Goal: Information Seeking & Learning: Learn about a topic

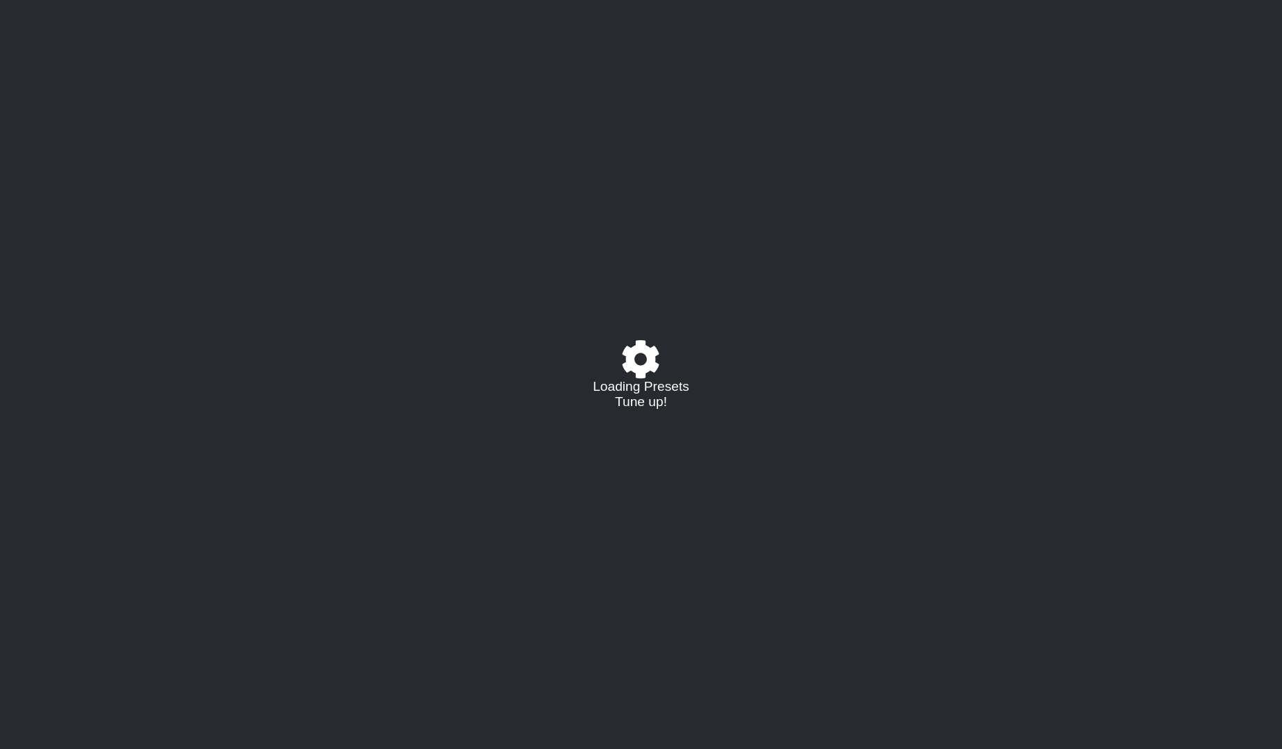
select select "/021703079794"
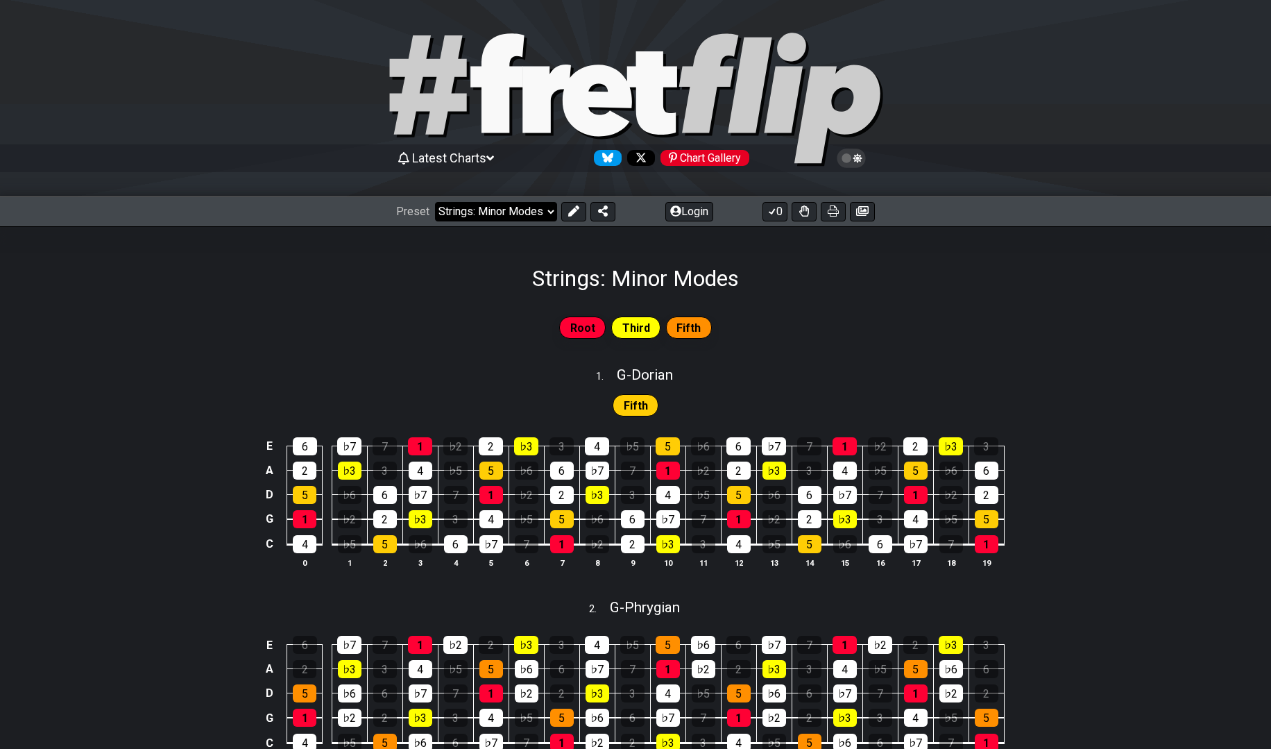
click at [548, 209] on select "Welcome to #fretflip! Strings: Minor Modes Custom Preset Minor Pentatonic Major…" at bounding box center [496, 211] width 122 height 19
click at [675, 214] on icon at bounding box center [675, 210] width 11 height 11
click at [533, 216] on select "Welcome to #fretflip! Strings: Minor Modes Custom Preset Minor Pentatonic Major…" at bounding box center [496, 211] width 122 height 19
click at [435, 202] on select "Welcome to #fretflip! Strings: Minor Modes Custom Preset Strings: 7th Arpeggios…" at bounding box center [496, 211] width 122 height 19
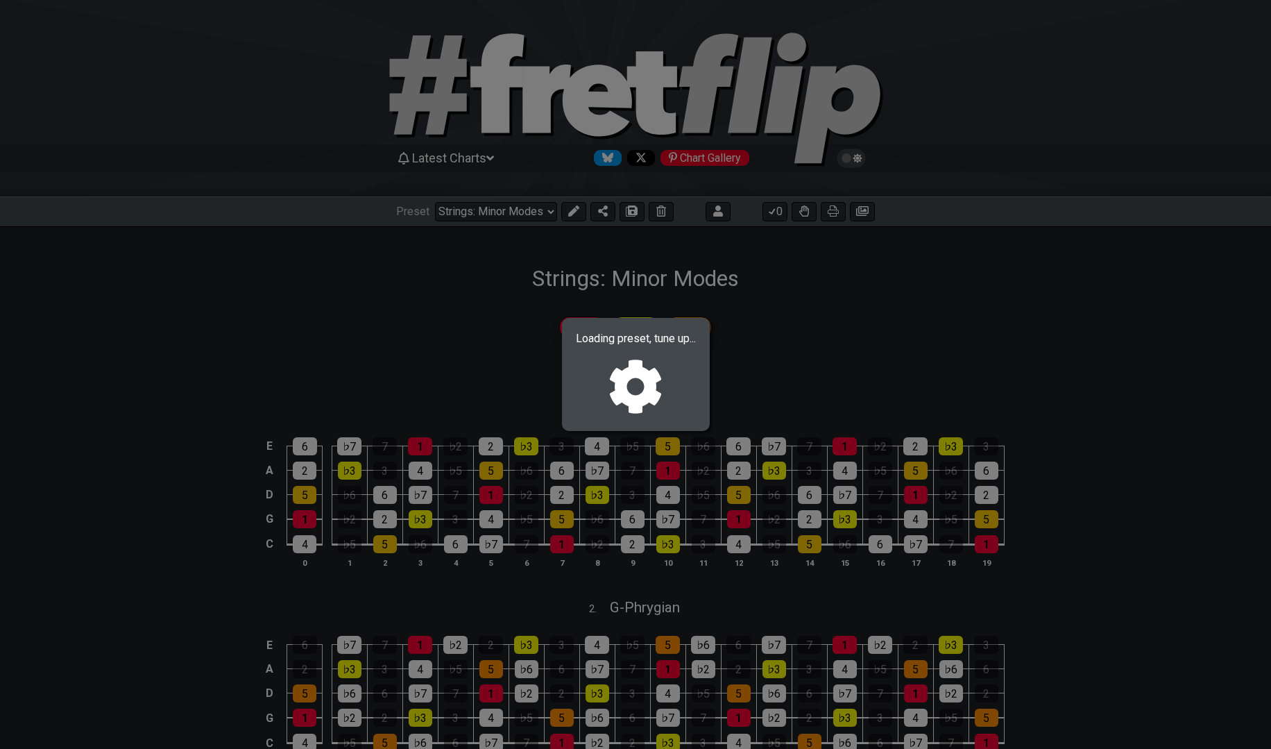
select select "/023720365351"
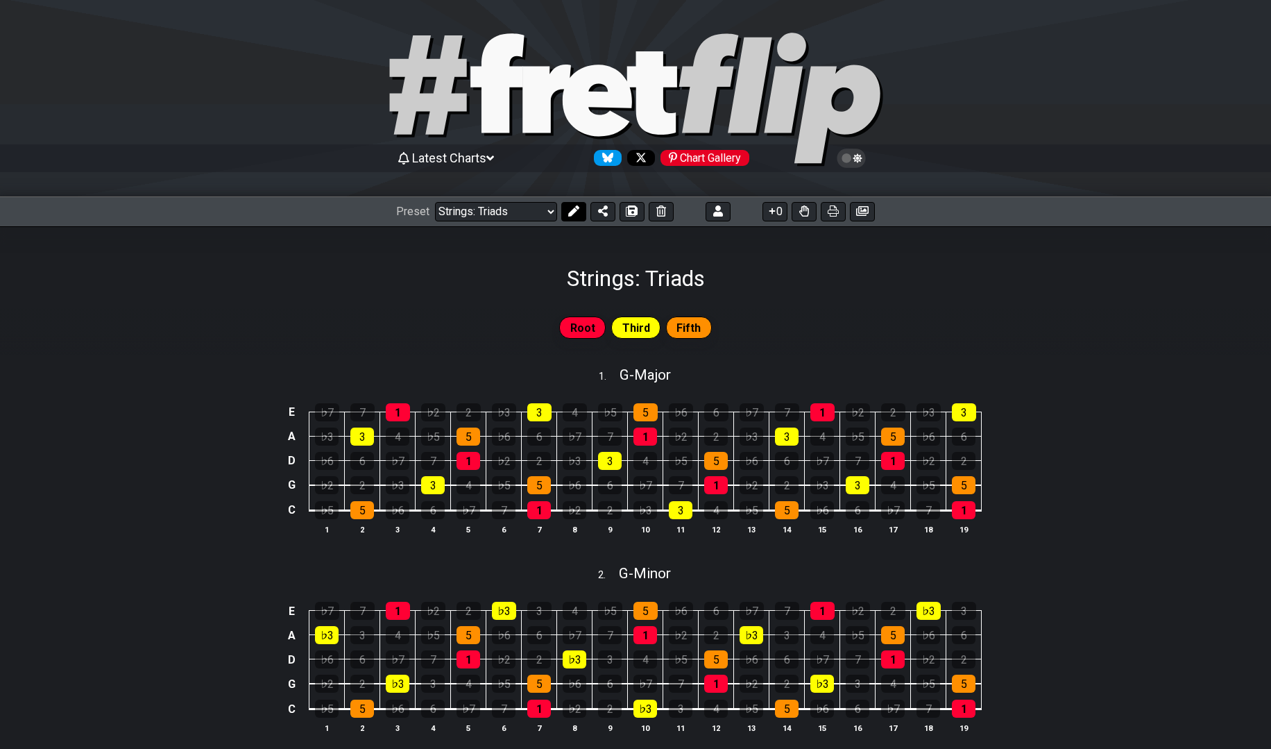
click at [572, 212] on icon at bounding box center [573, 210] width 11 height 11
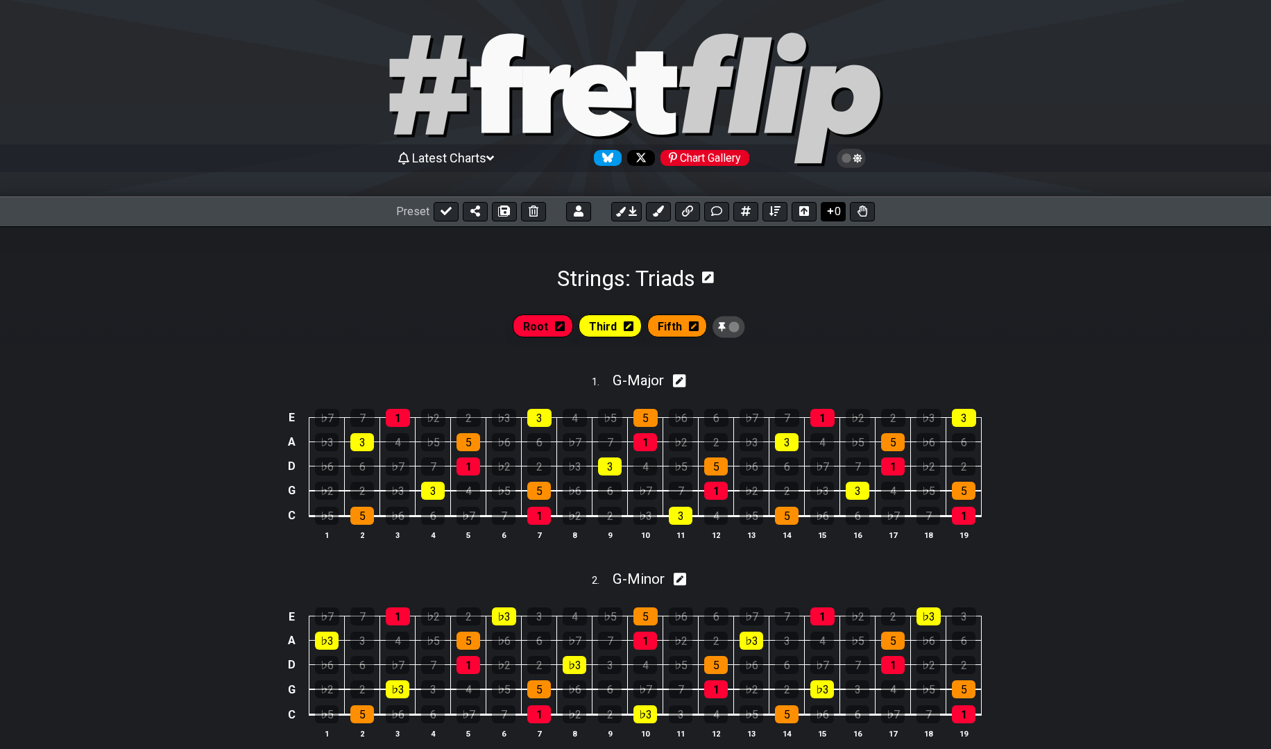
click at [836, 216] on button "0" at bounding box center [833, 211] width 25 height 19
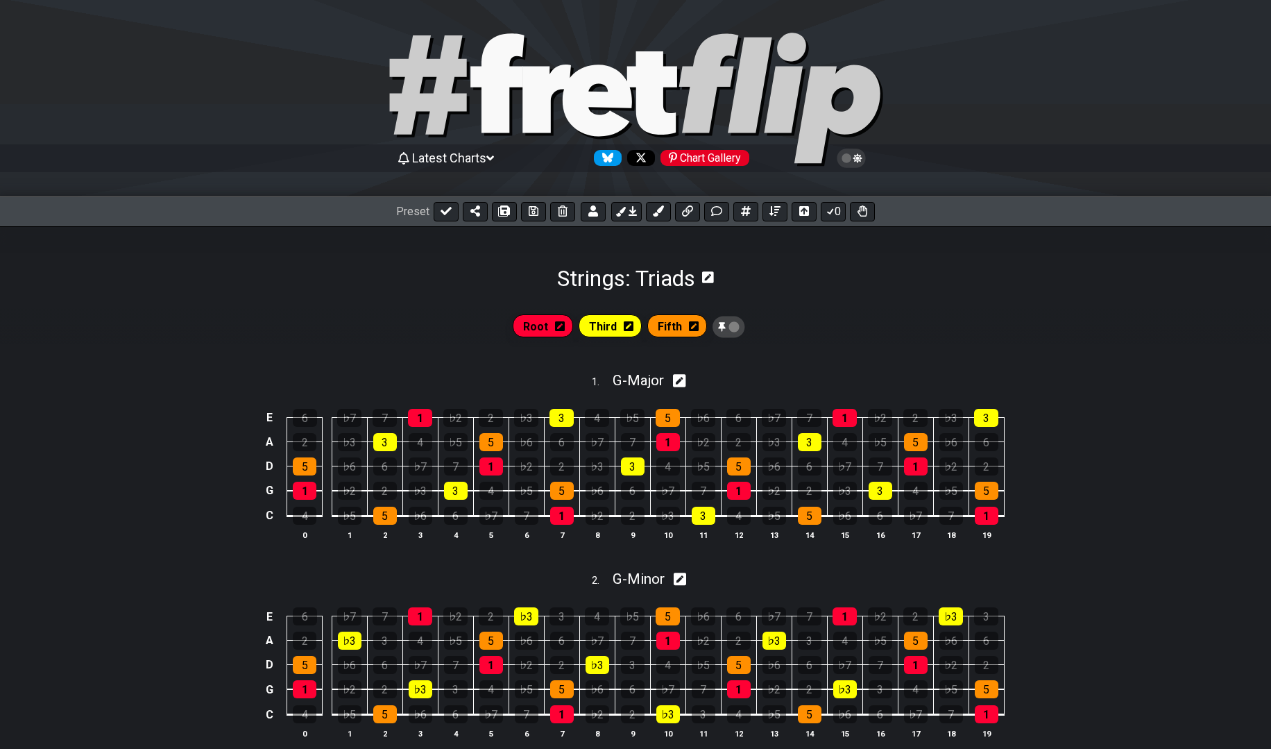
scroll to position [69, 0]
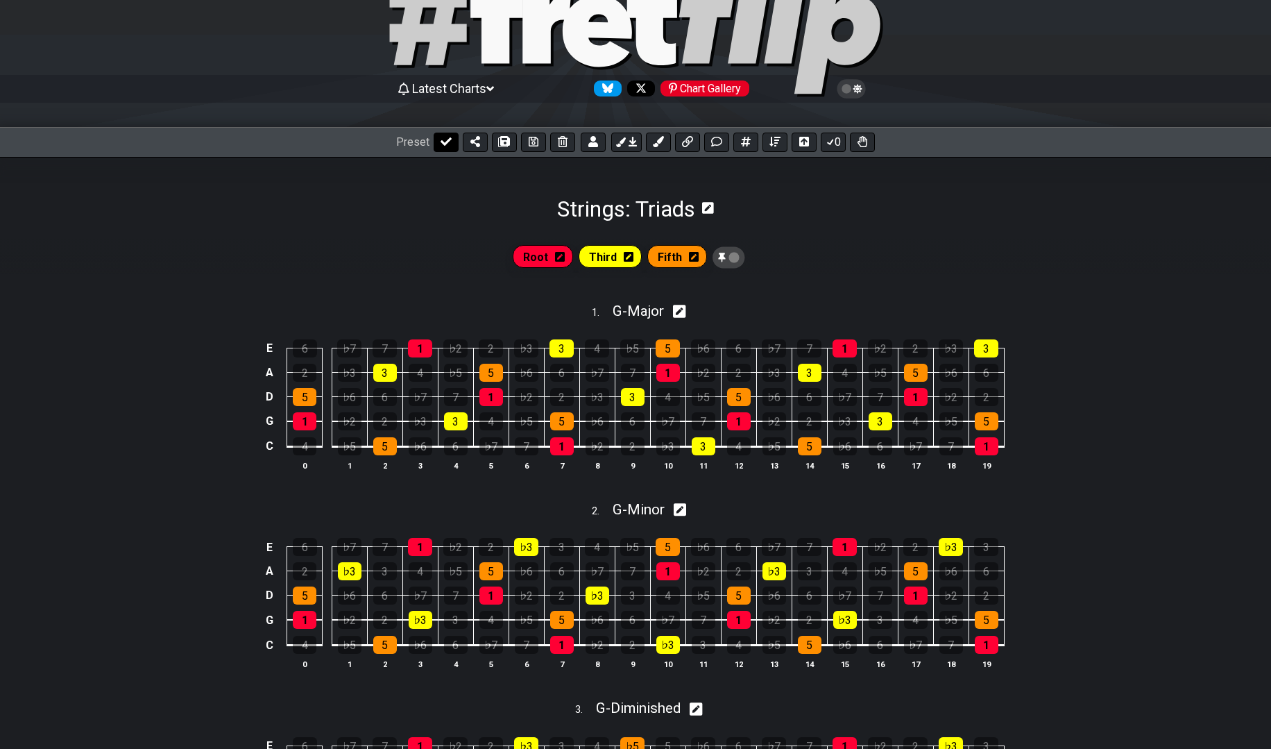
click at [445, 145] on icon at bounding box center [446, 141] width 11 height 11
select select "/023720365351"
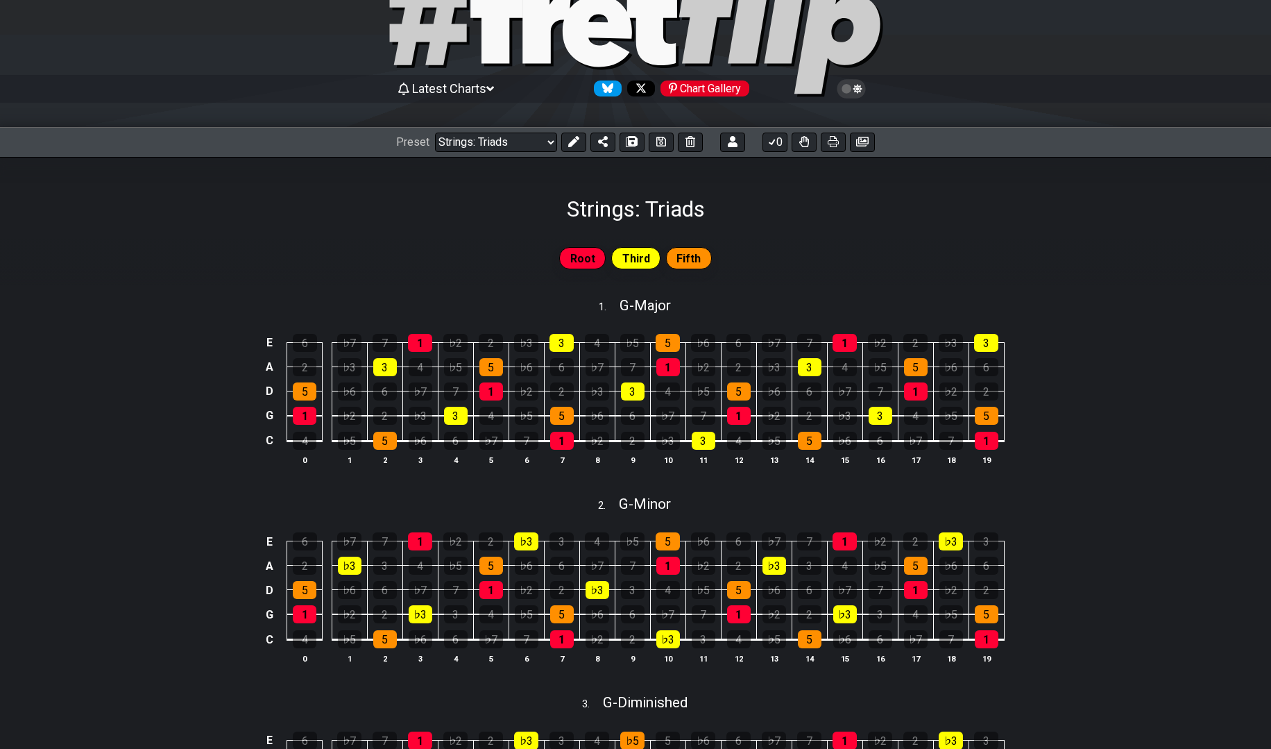
click at [853, 90] on icon at bounding box center [851, 89] width 12 height 12
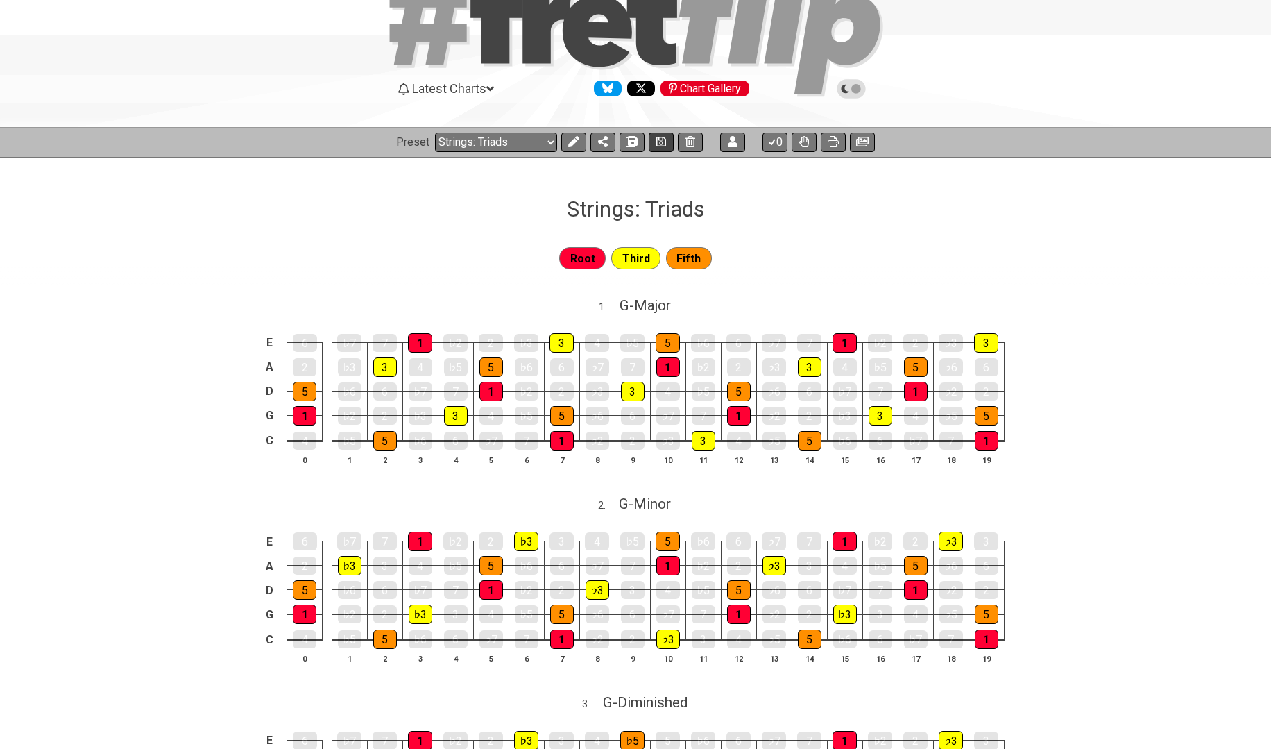
click at [661, 142] on icon at bounding box center [661, 142] width 10 height 10
click at [835, 142] on icon at bounding box center [833, 141] width 11 height 11
click at [856, 141] on icon at bounding box center [862, 142] width 12 height 10
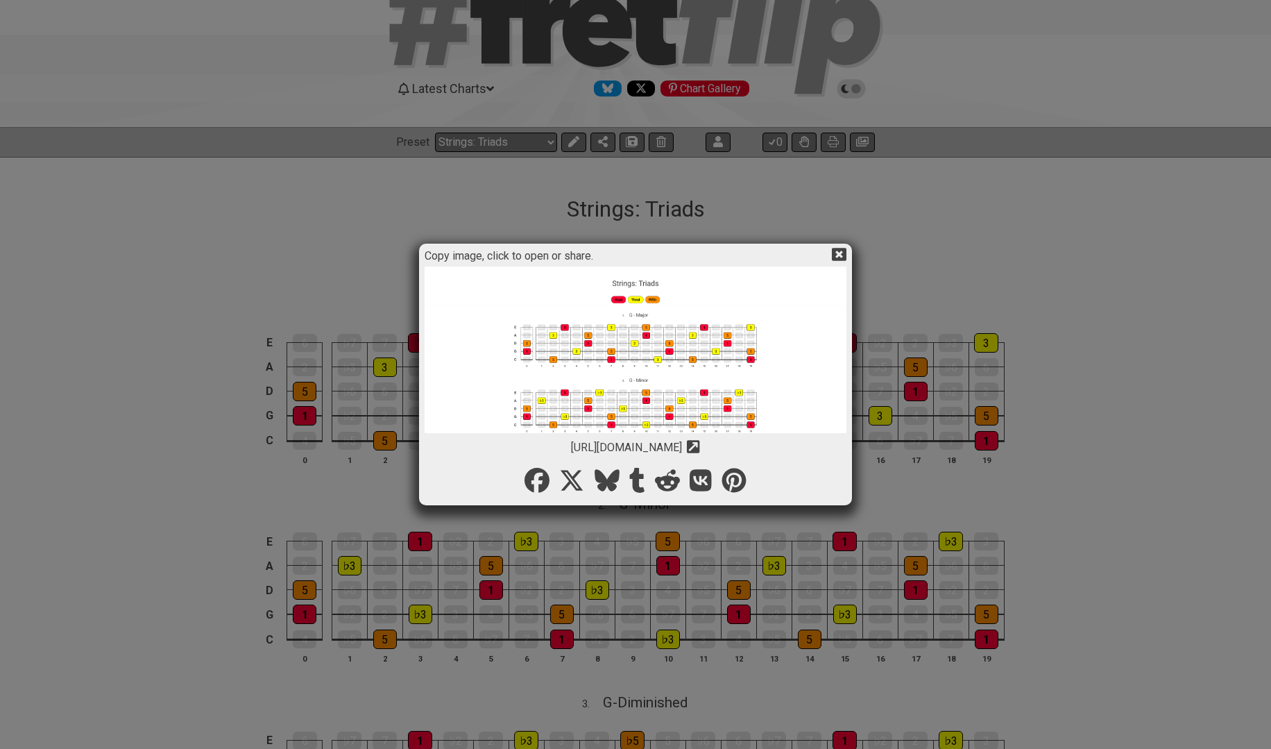
click at [700, 448] on icon at bounding box center [693, 446] width 13 height 13
click at [643, 388] on img at bounding box center [636, 422] width 422 height 312
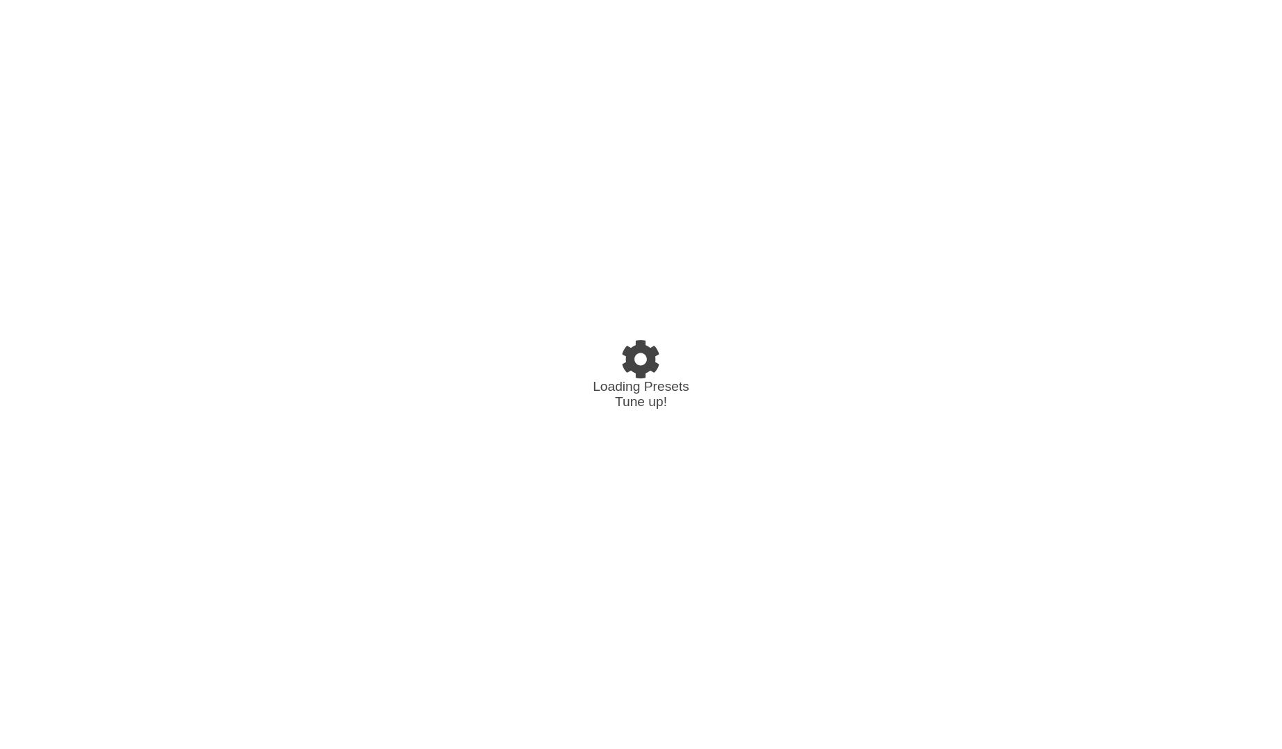
select select "/021703079794"
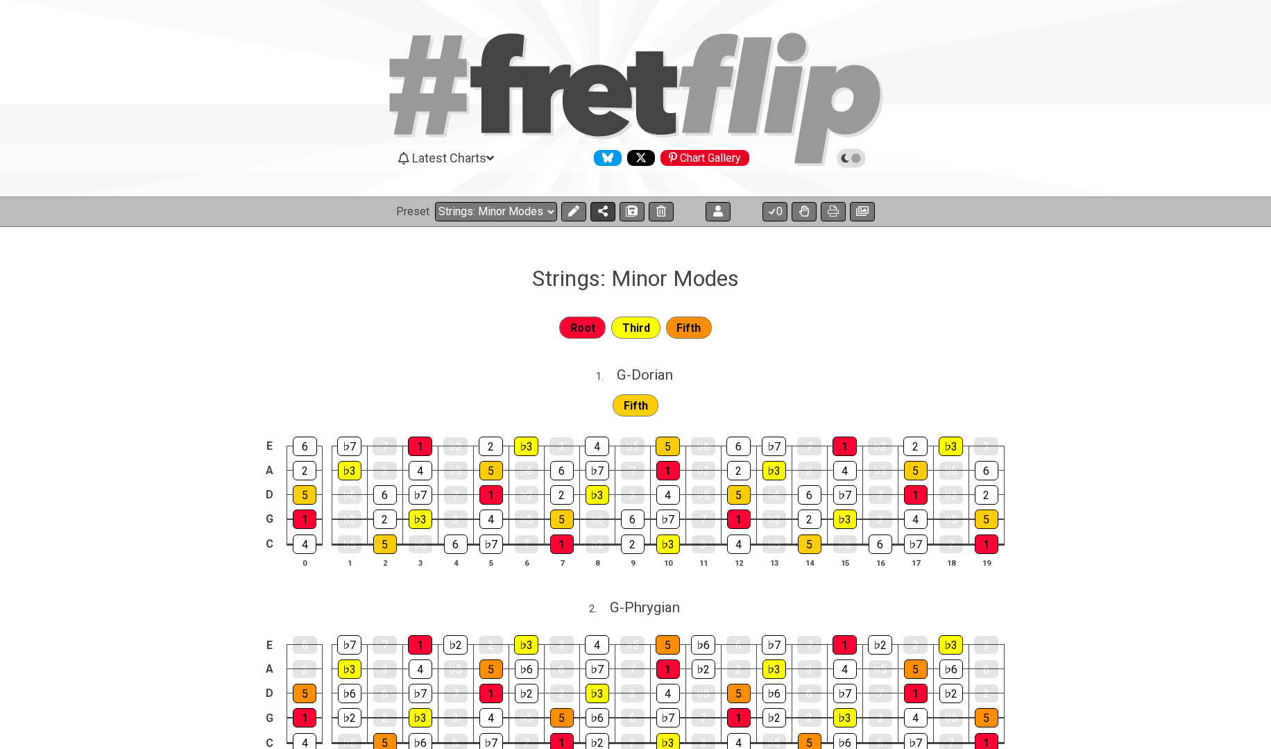
click at [606, 213] on icon at bounding box center [603, 210] width 10 height 11
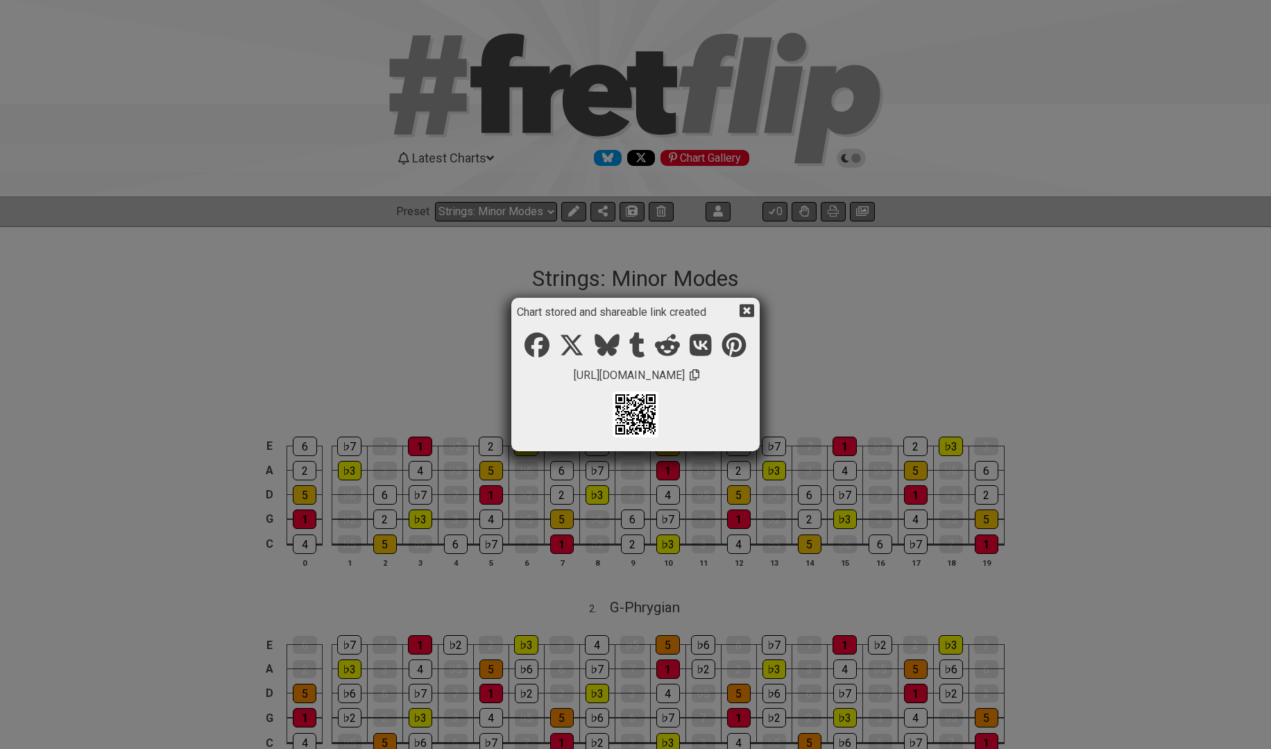
click at [699, 375] on icon at bounding box center [695, 374] width 10 height 11
drag, startPoint x: 714, startPoint y: 374, endPoint x: 524, endPoint y: 367, distance: 190.2
click at [524, 367] on div "[URL][DOMAIN_NAME]" at bounding box center [635, 383] width 237 height 130
click at [627, 414] on icon at bounding box center [635, 414] width 40 height 39
click at [687, 373] on span "[URL][DOMAIN_NAME]" at bounding box center [629, 374] width 115 height 17
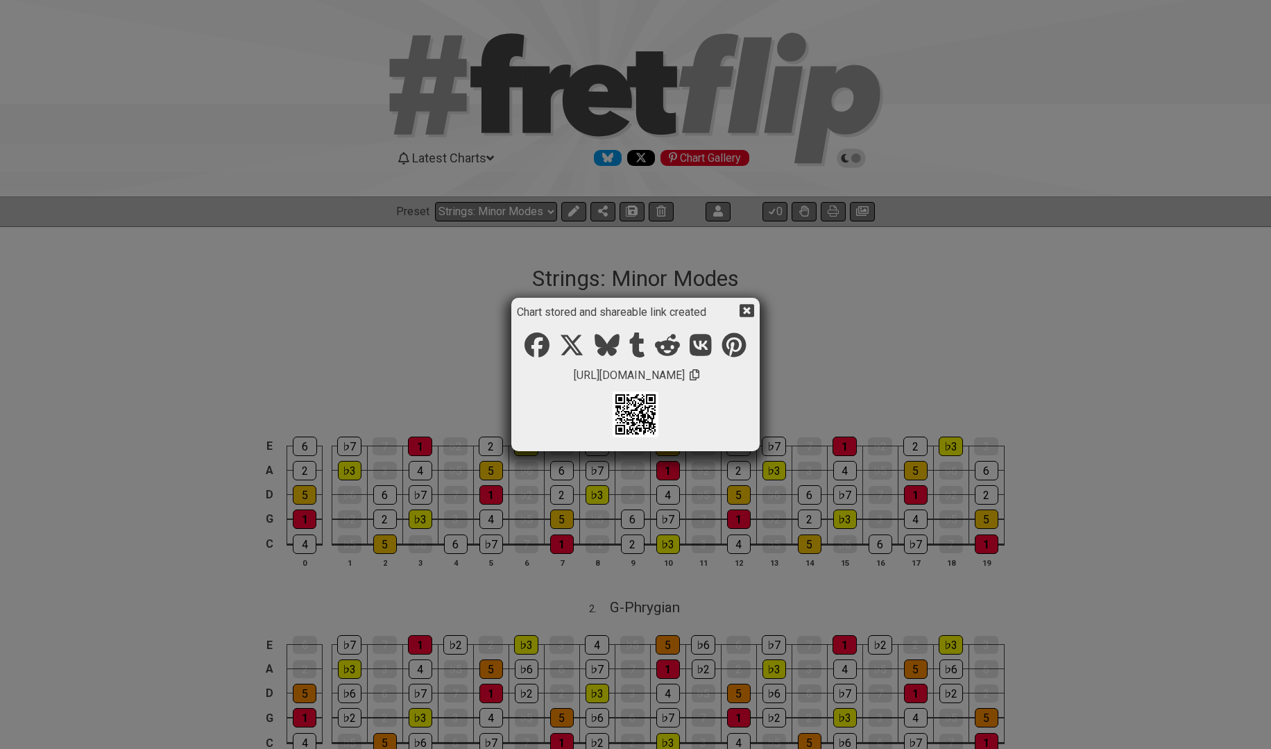
click at [575, 376] on span "[URL][DOMAIN_NAME]" at bounding box center [629, 374] width 115 height 17
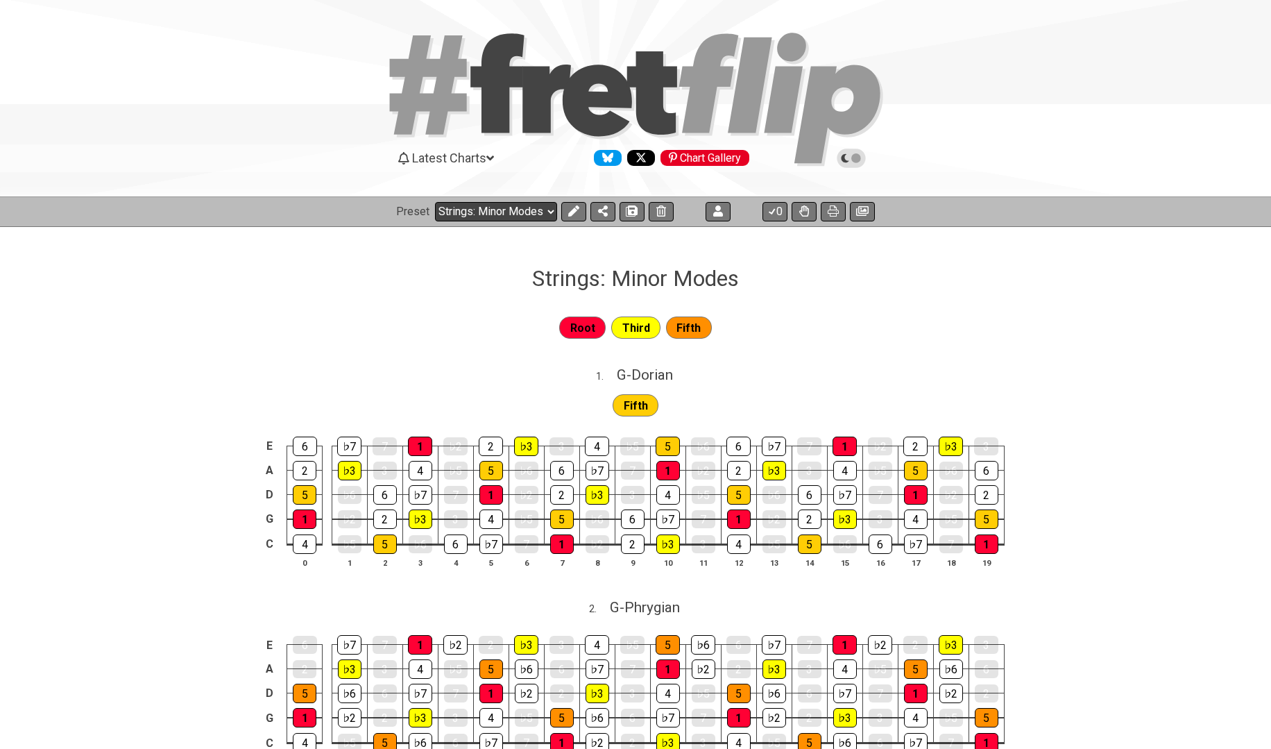
click at [545, 213] on select "Welcome to #fretflip! Strings: Minor Modes Custom Preset Strings: 7th Arpeggios…" at bounding box center [496, 211] width 122 height 19
click at [237, 35] on div at bounding box center [635, 102] width 1271 height 142
select select "/welcome"
select select "C"
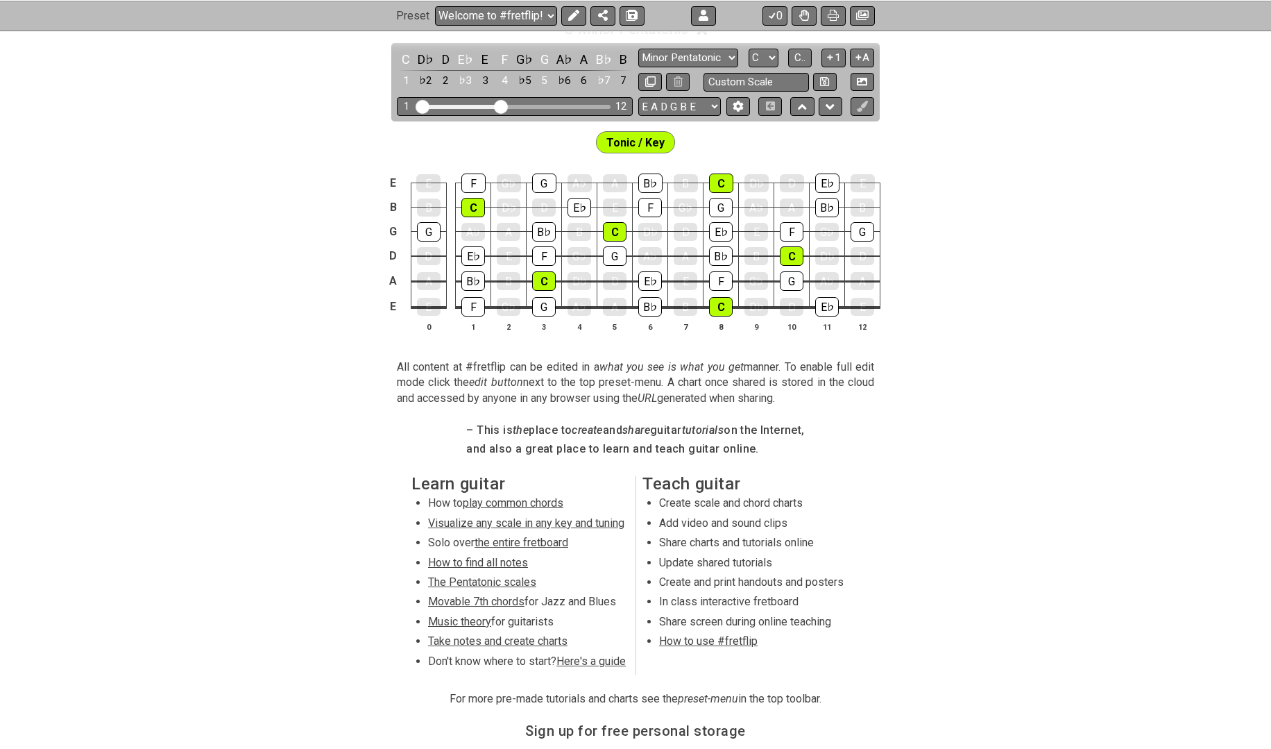
scroll to position [347, 0]
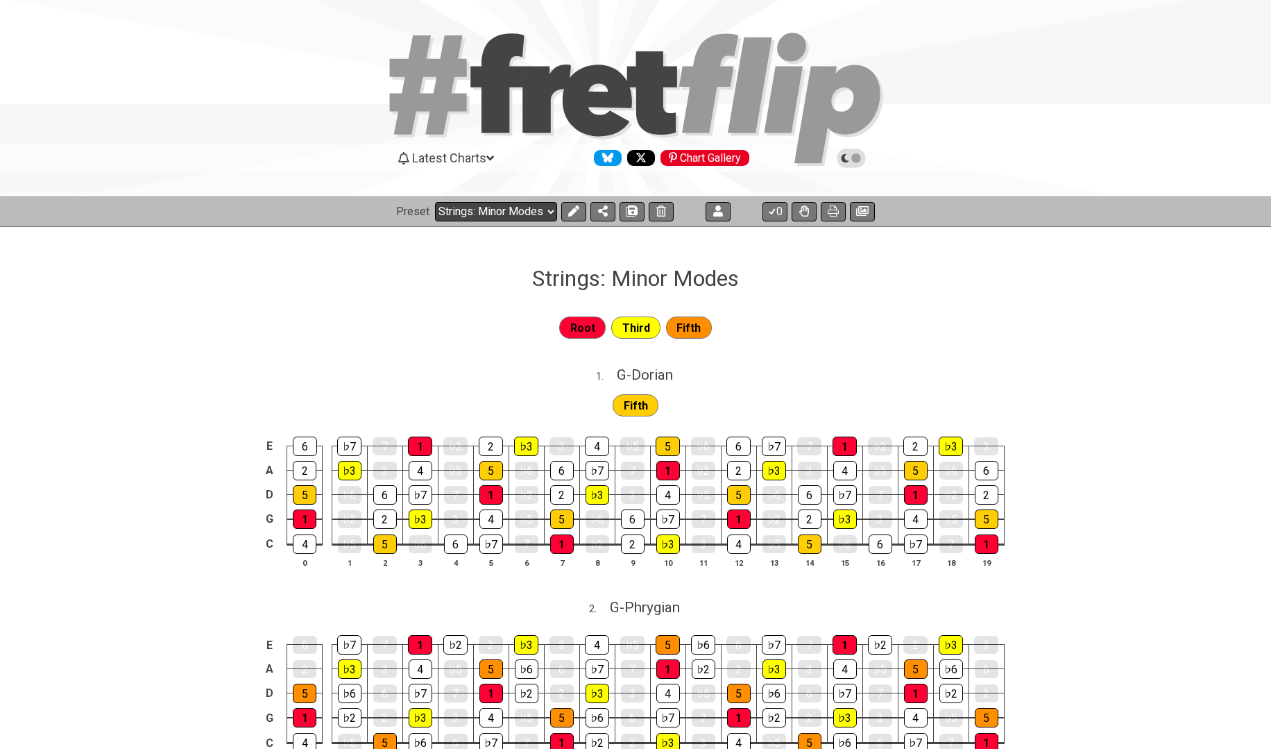
click at [543, 214] on select "Welcome to #fretflip! Strings: Minor Modes Custom Preset Strings: 7th Arpeggios…" at bounding box center [496, 211] width 122 height 19
click at [435, 202] on select "Welcome to #fretflip! Strings: Minor Modes Custom Preset Strings: 7th Arpeggios…" at bounding box center [496, 211] width 122 height 19
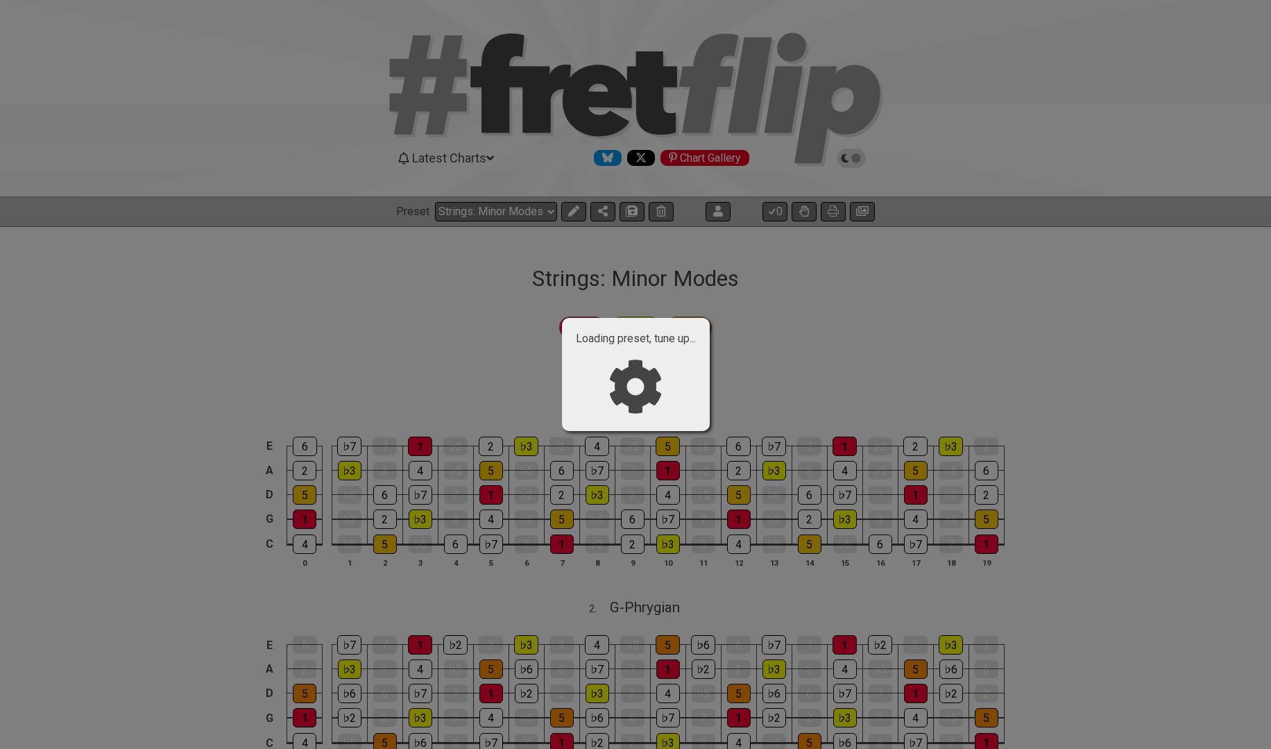
select select "/0244NZQPE"
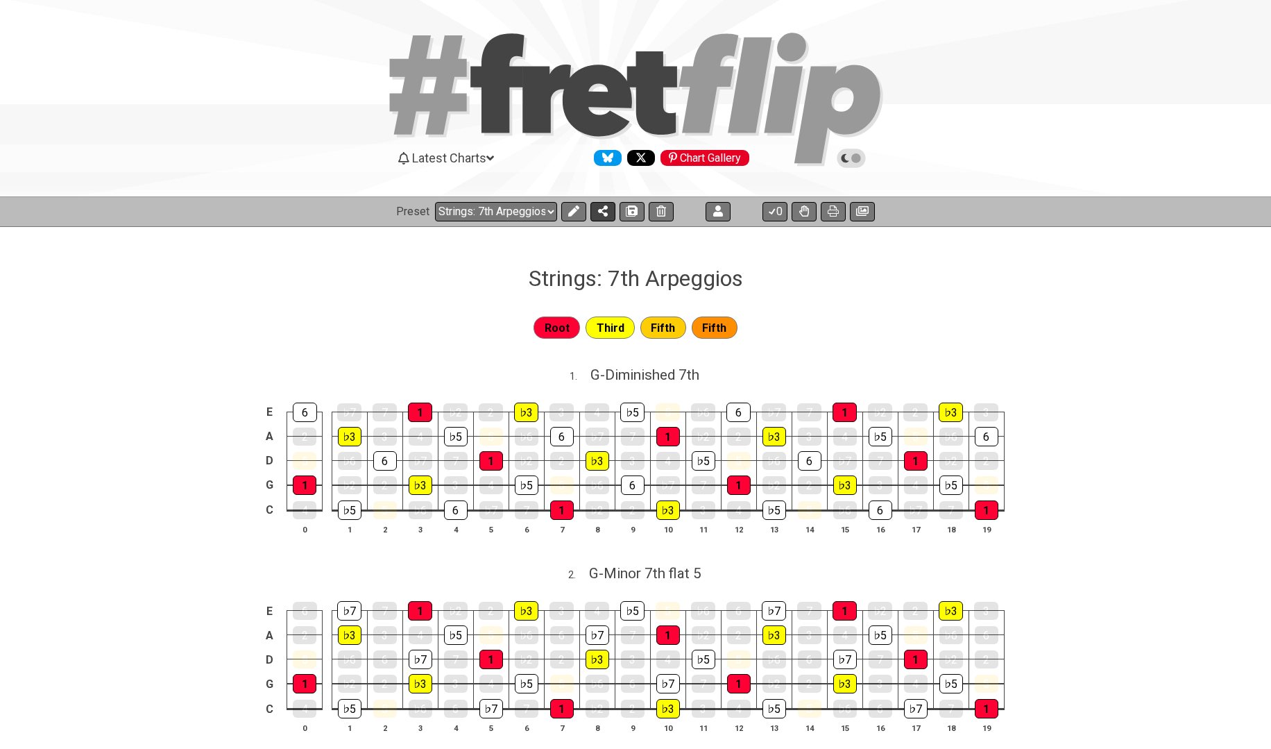
click at [602, 214] on icon at bounding box center [603, 210] width 10 height 11
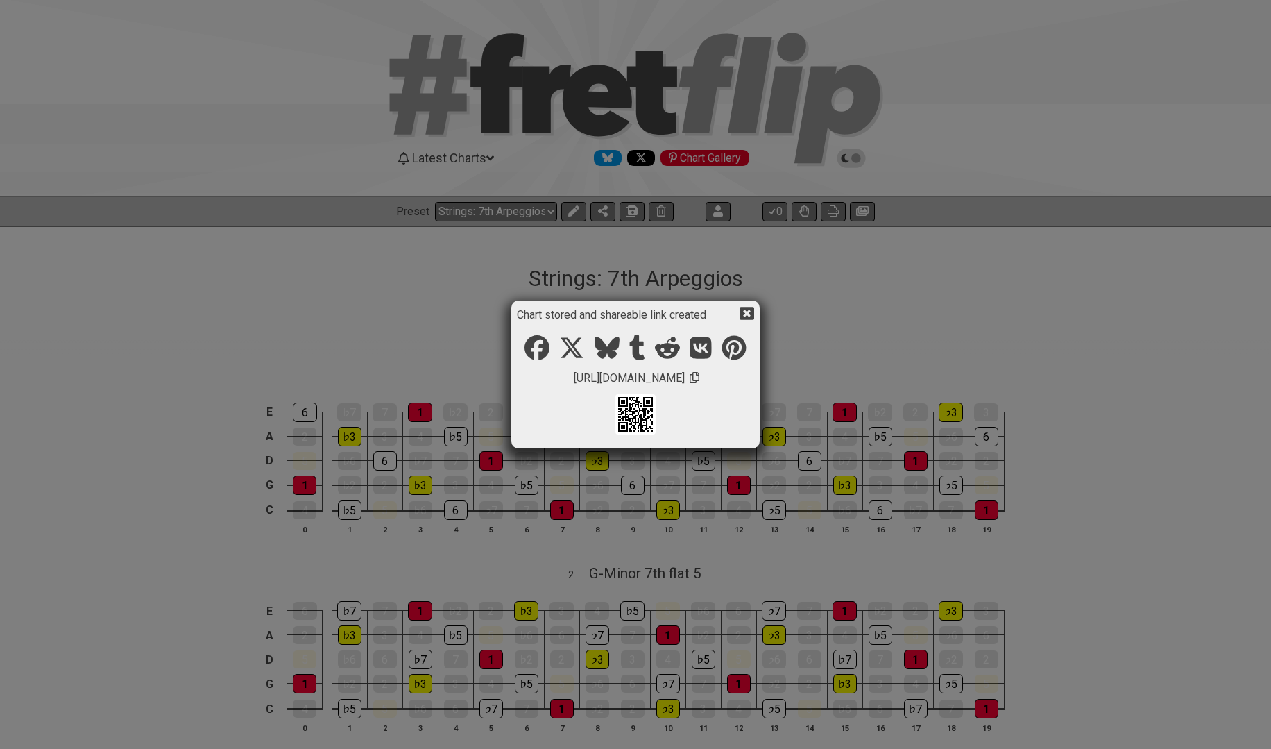
drag, startPoint x: 549, startPoint y: 382, endPoint x: 708, endPoint y: 372, distance: 159.2
click at [687, 372] on span "[URL][DOMAIN_NAME]" at bounding box center [629, 377] width 115 height 17
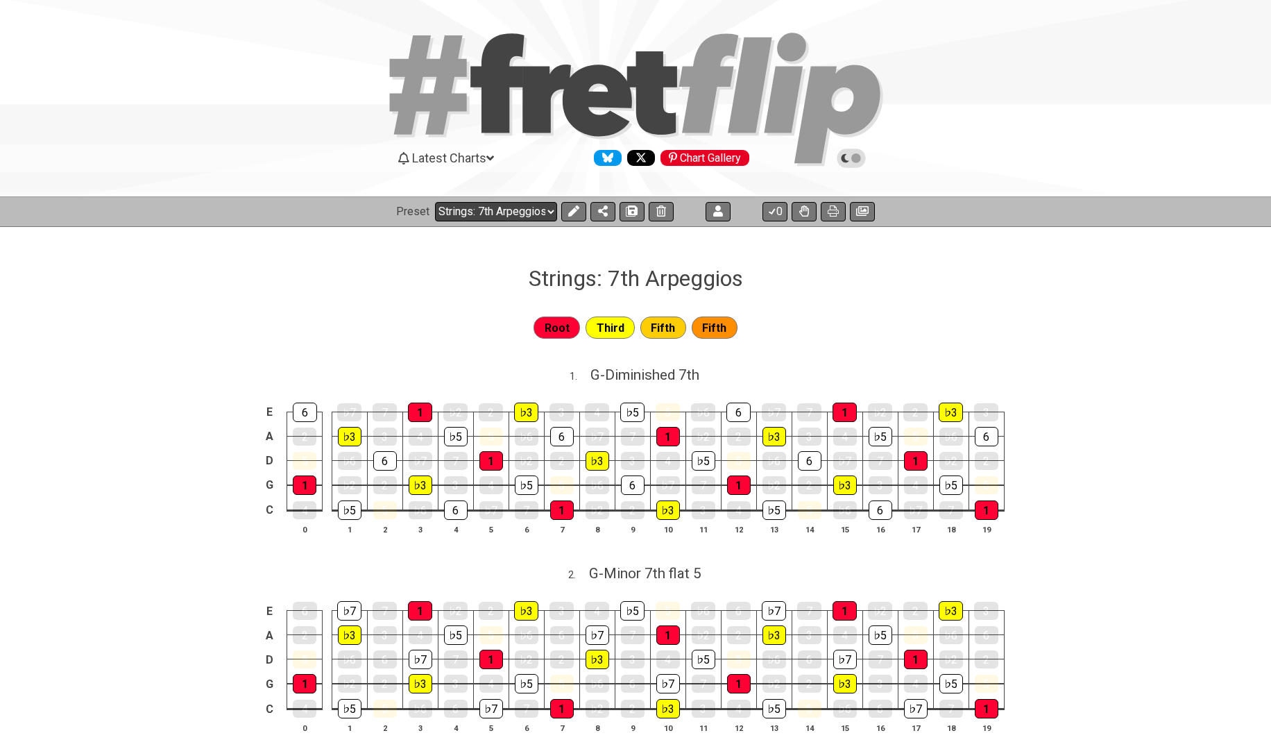
click at [526, 214] on select "Welcome to #fretflip! Strings: 7th Arpeggios Custom Preset Strings: 7th Arpeggi…" at bounding box center [496, 211] width 122 height 19
click at [435, 202] on select "Welcome to #fretflip! Strings: 7th Arpeggios Custom Preset Strings: 7th Arpeggi…" at bounding box center [496, 211] width 122 height 19
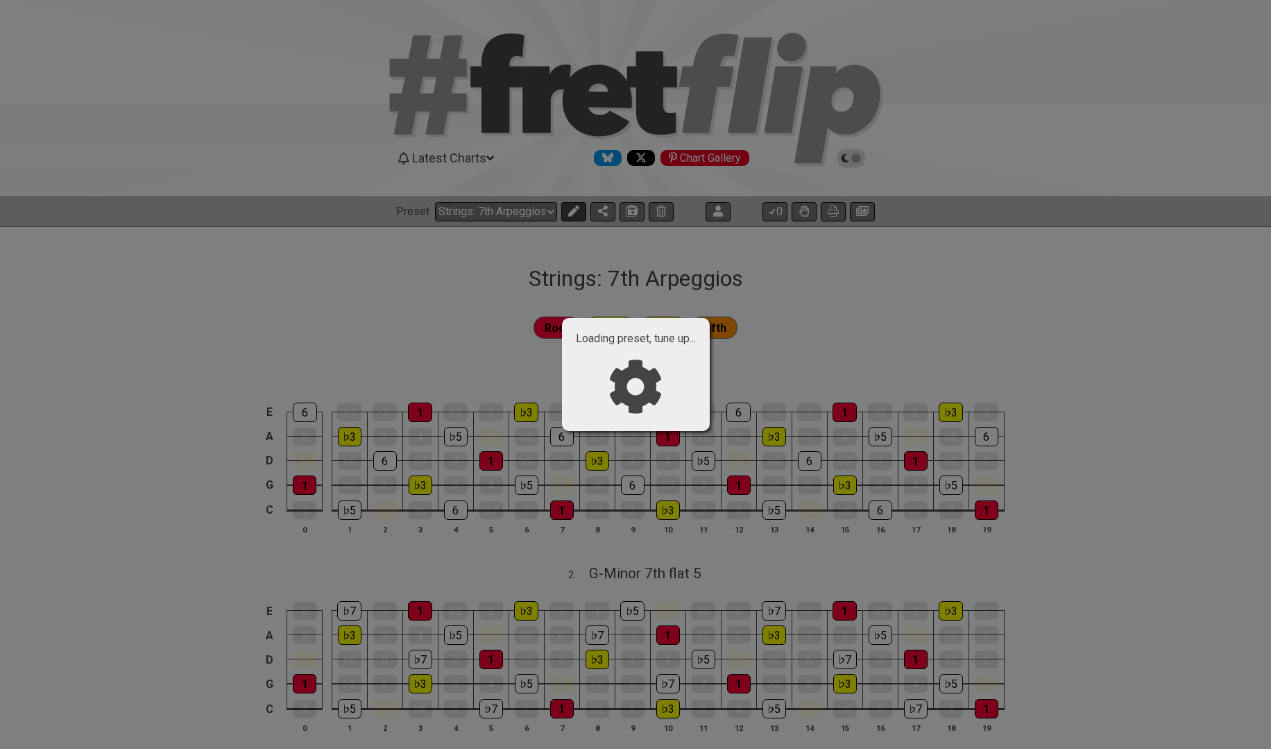
select select "/021703079794"
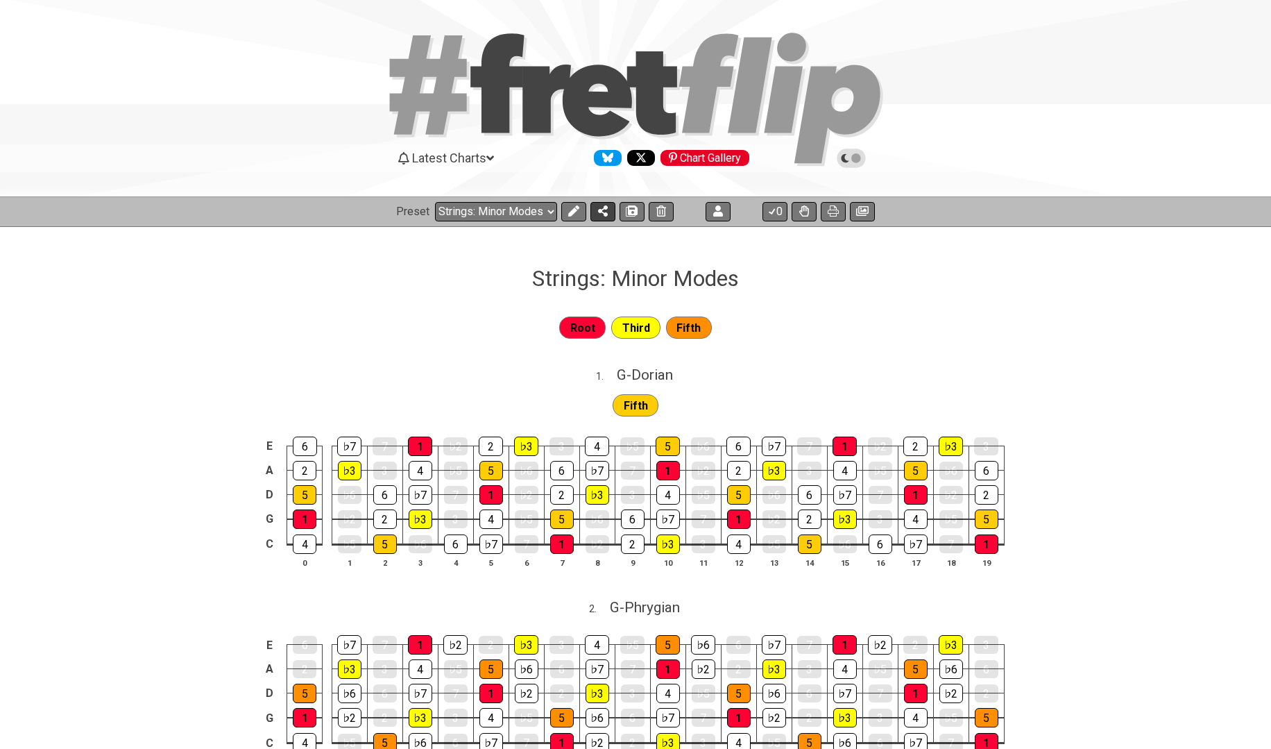
click at [603, 212] on icon at bounding box center [603, 210] width 10 height 11
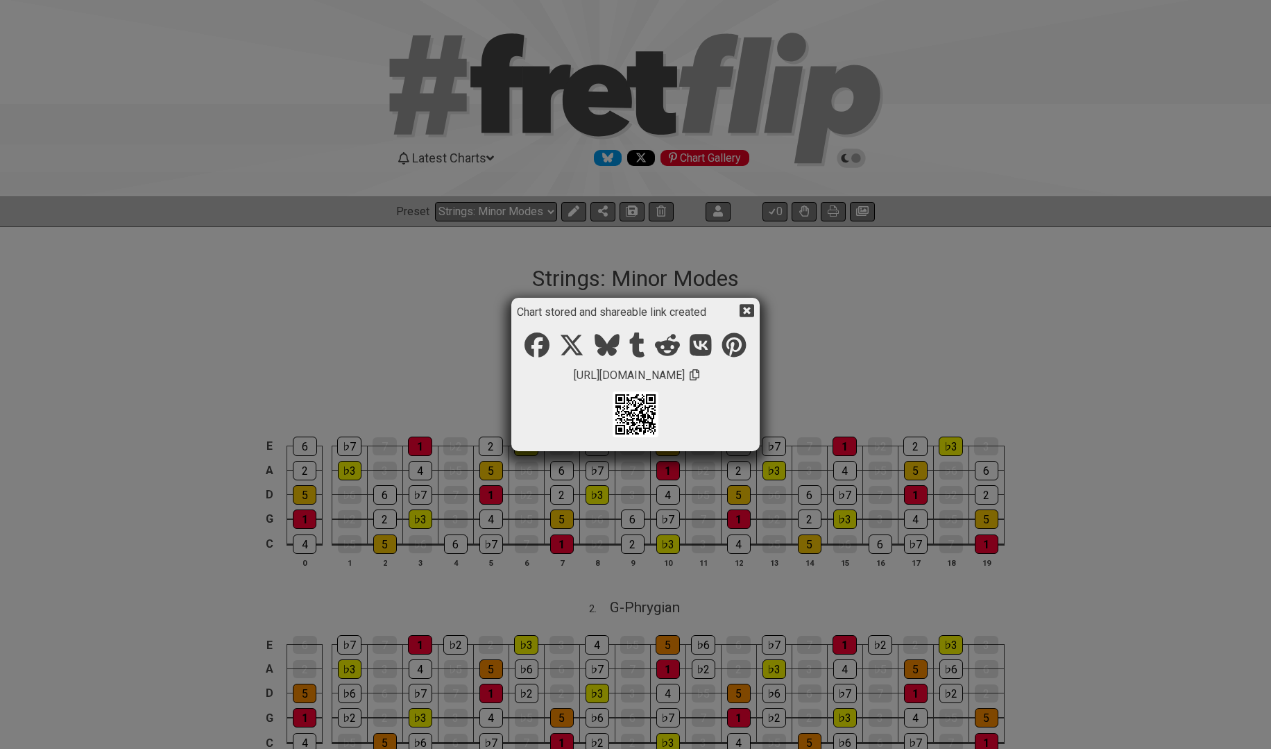
drag, startPoint x: 543, startPoint y: 377, endPoint x: 721, endPoint y: 369, distance: 177.8
click at [721, 369] on div "[URL][DOMAIN_NAME]" at bounding box center [635, 374] width 237 height 13
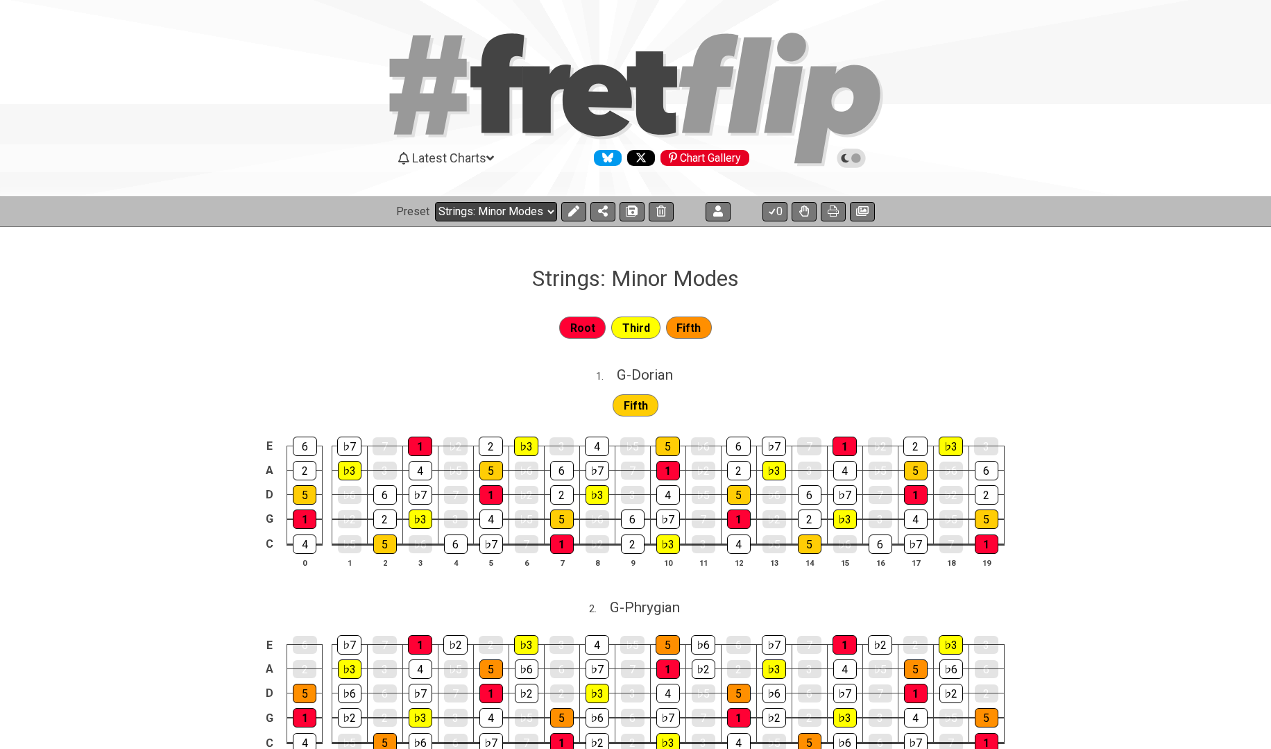
click at [550, 211] on select "Welcome to #fretflip! Strings: Minor Modes Custom Preset Strings: 7th Arpeggios…" at bounding box center [496, 211] width 122 height 19
click at [435, 202] on select "Welcome to #fretflip! Strings: Minor Modes Custom Preset Strings: 7th Arpeggios…" at bounding box center [496, 211] width 122 height 19
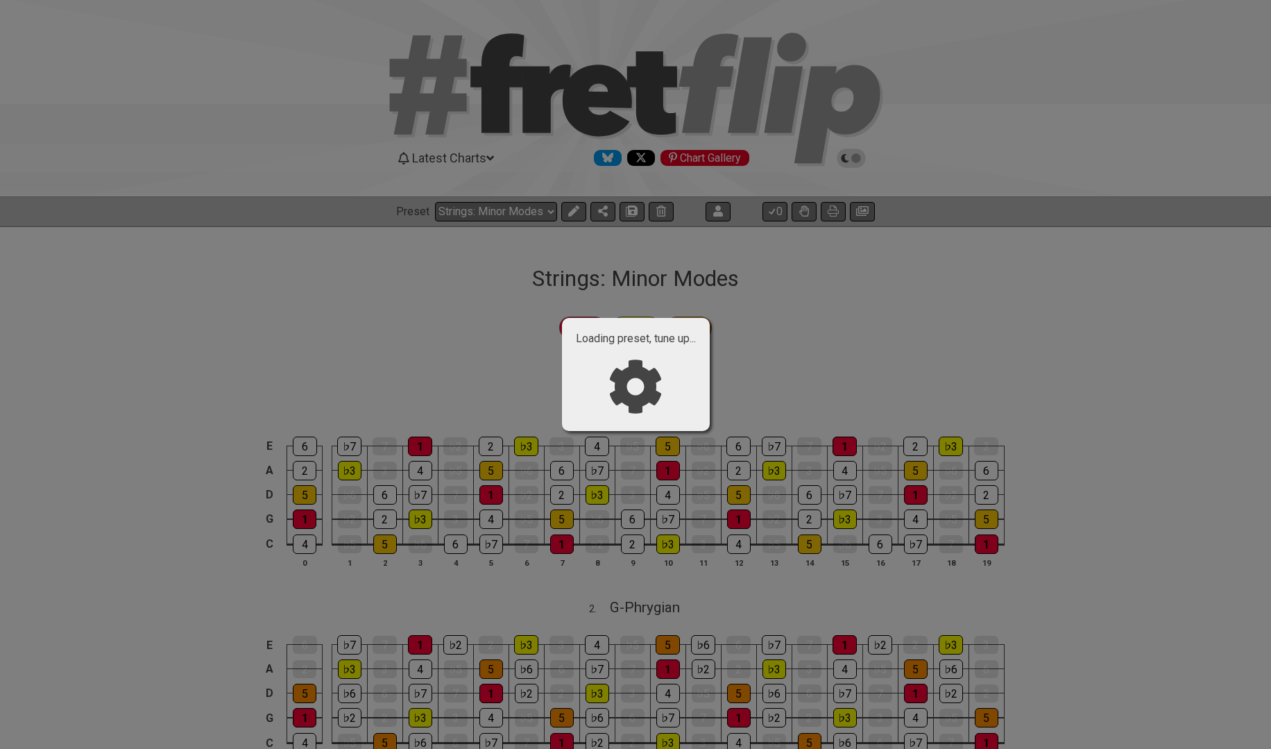
select select "/023720365351"
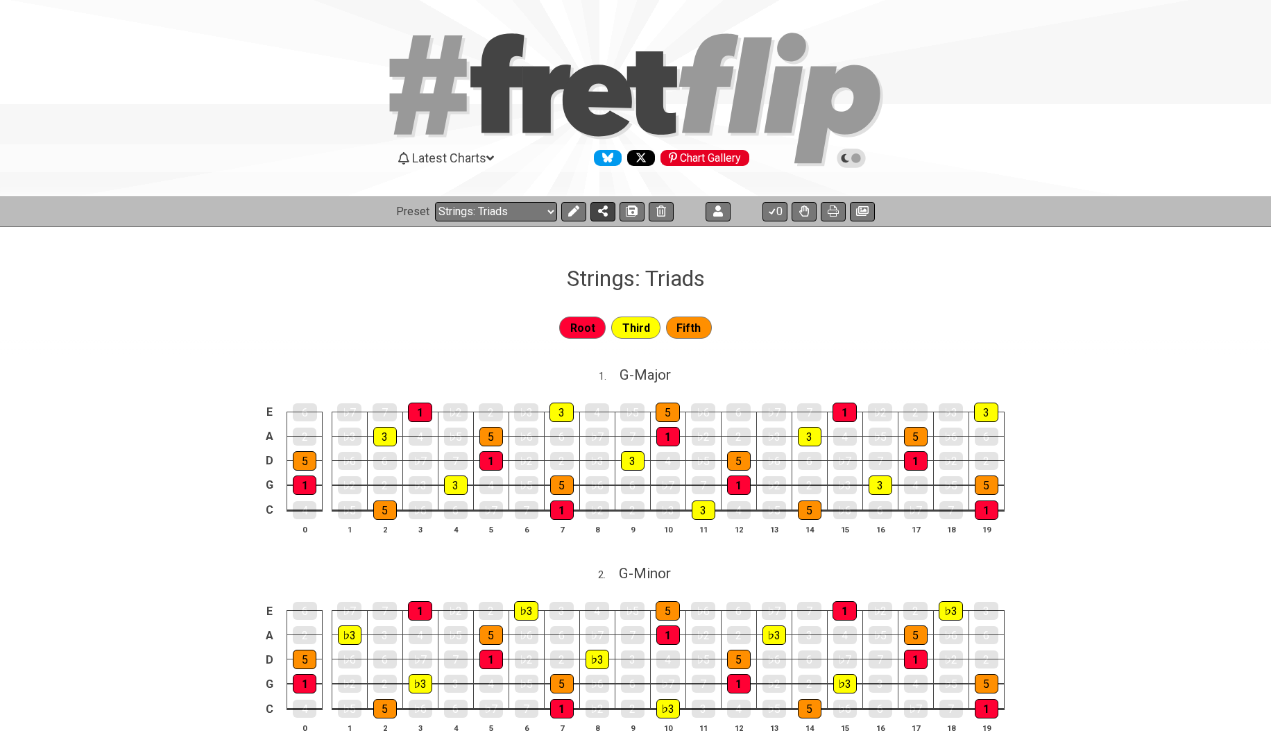
click at [600, 209] on icon at bounding box center [603, 210] width 10 height 11
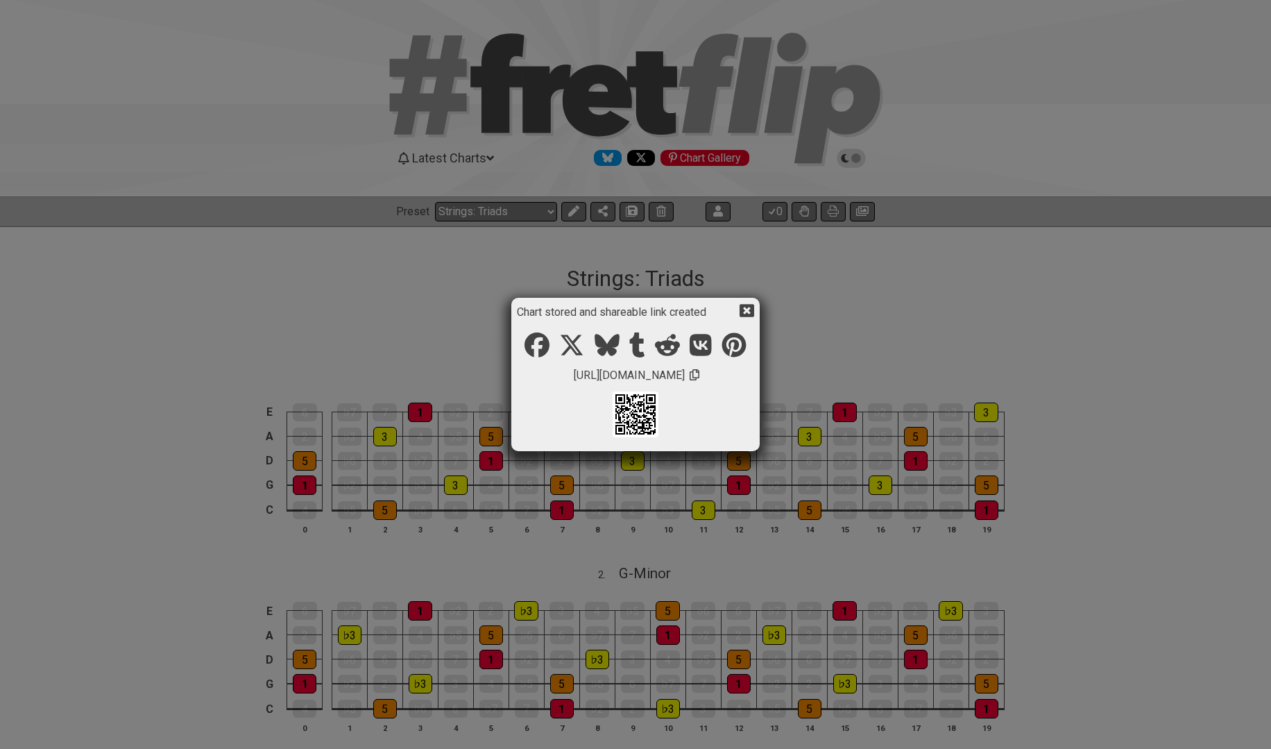
drag, startPoint x: 713, startPoint y: 372, endPoint x: 668, endPoint y: 373, distance: 45.1
click at [687, 372] on span "https://fretflip.com/023720365351" at bounding box center [629, 374] width 115 height 17
drag, startPoint x: 668, startPoint y: 373, endPoint x: 570, endPoint y: 373, distance: 98.5
click at [572, 373] on span "https://fretflip.com/023720365351" at bounding box center [629, 374] width 115 height 17
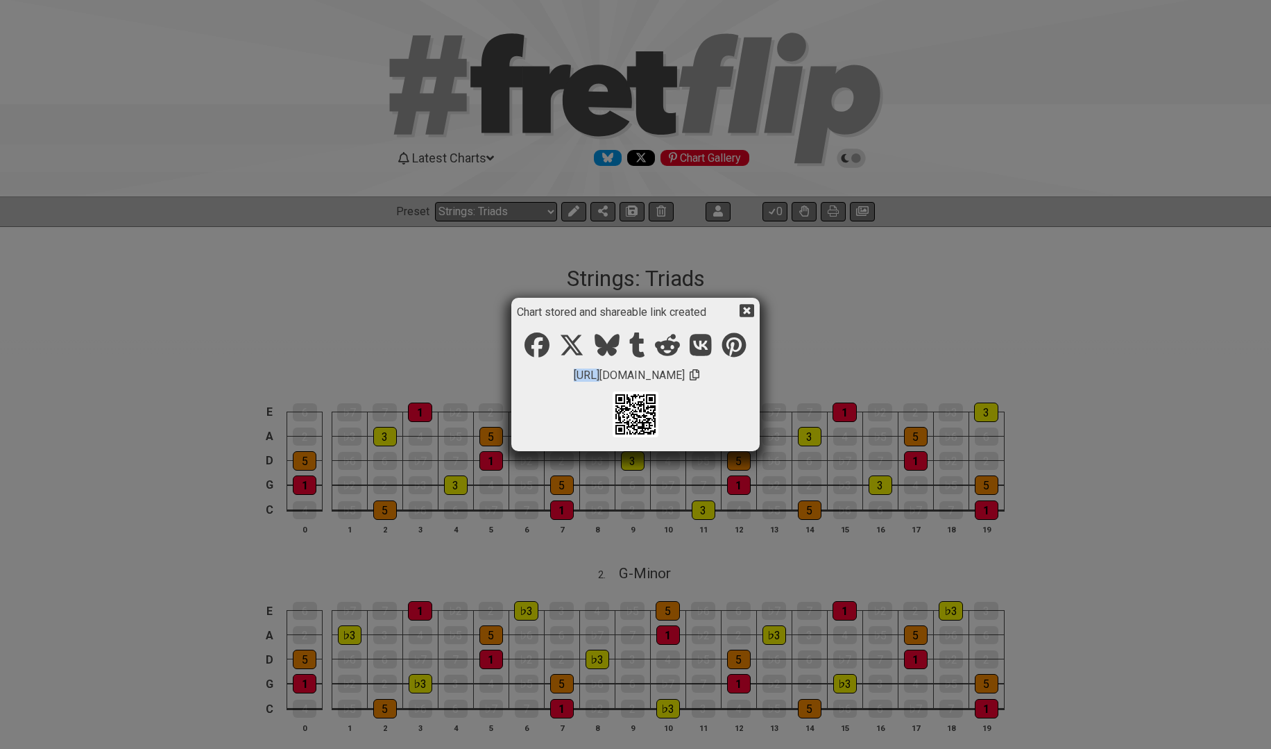
click at [572, 373] on span "https://fretflip.com/023720365351" at bounding box center [629, 374] width 115 height 17
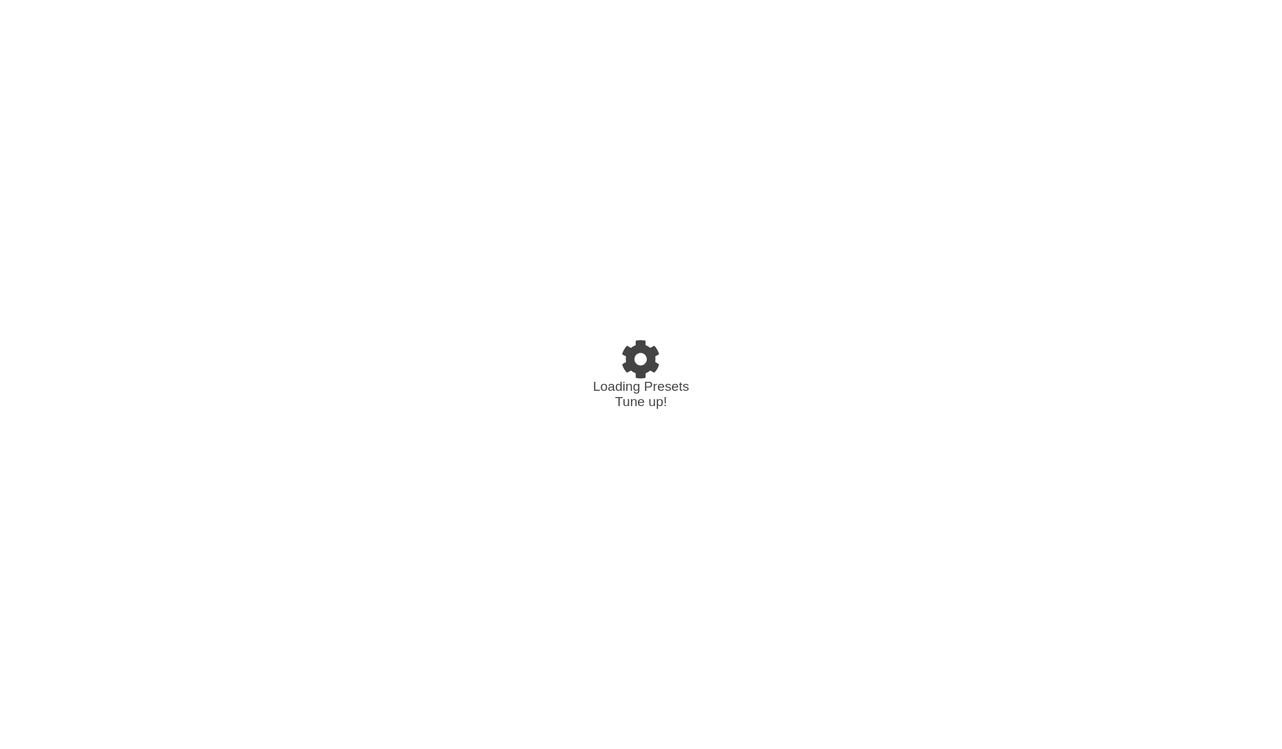
select select "/021703079794"
select select "/023720365351"
